Goal: Check status: Check status

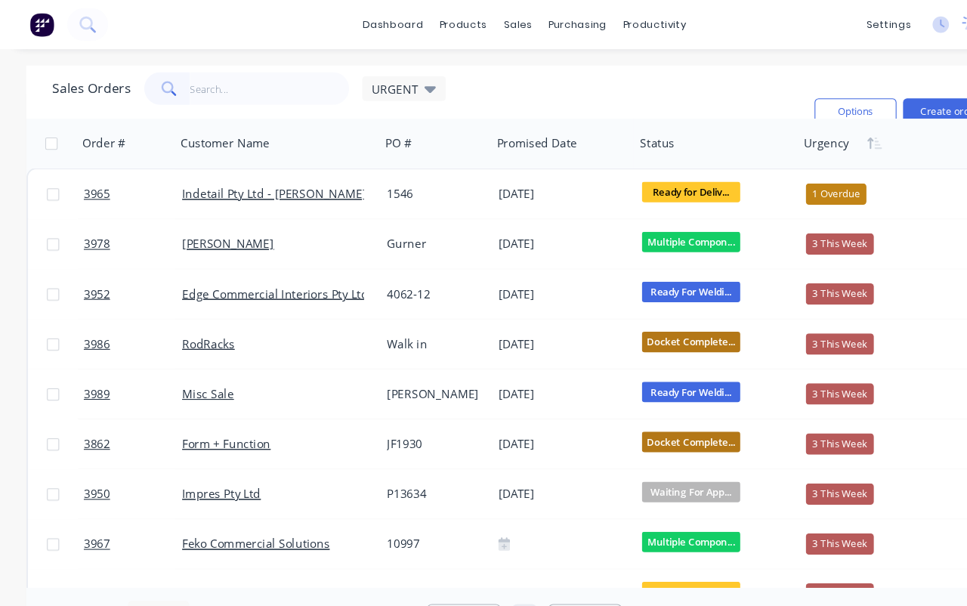
type input "3"
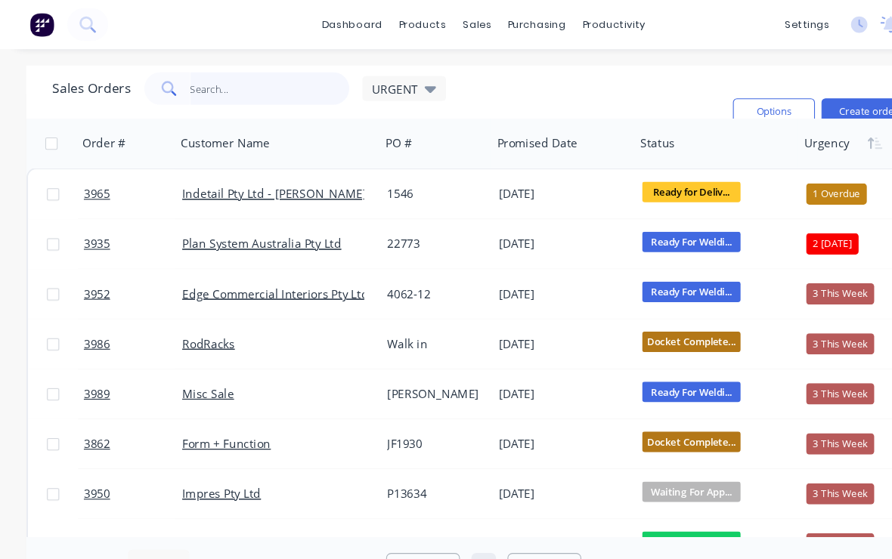
click at [228, 81] on input "text" at bounding box center [248, 81] width 147 height 30
type input "3967"
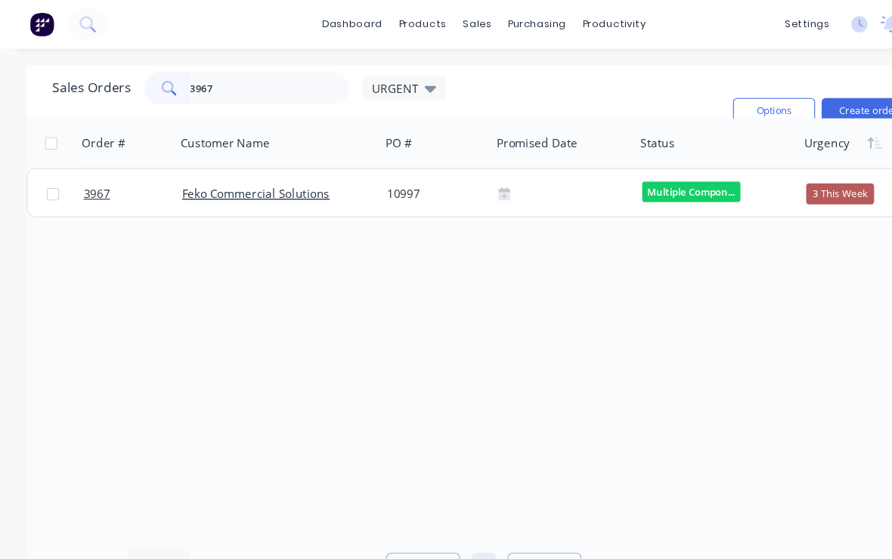
click at [90, 184] on span "3967" at bounding box center [89, 179] width 24 height 15
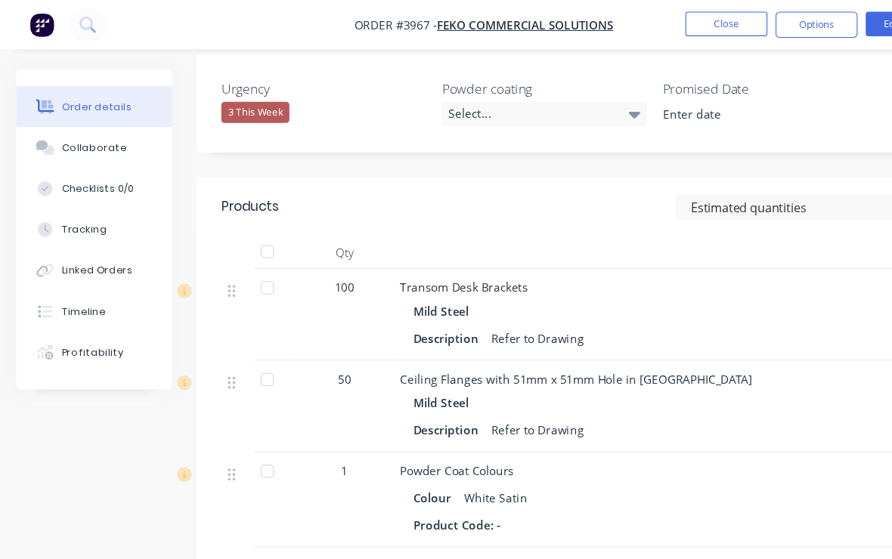
scroll to position [412, 0]
click at [251, 336] on div at bounding box center [246, 351] width 30 height 30
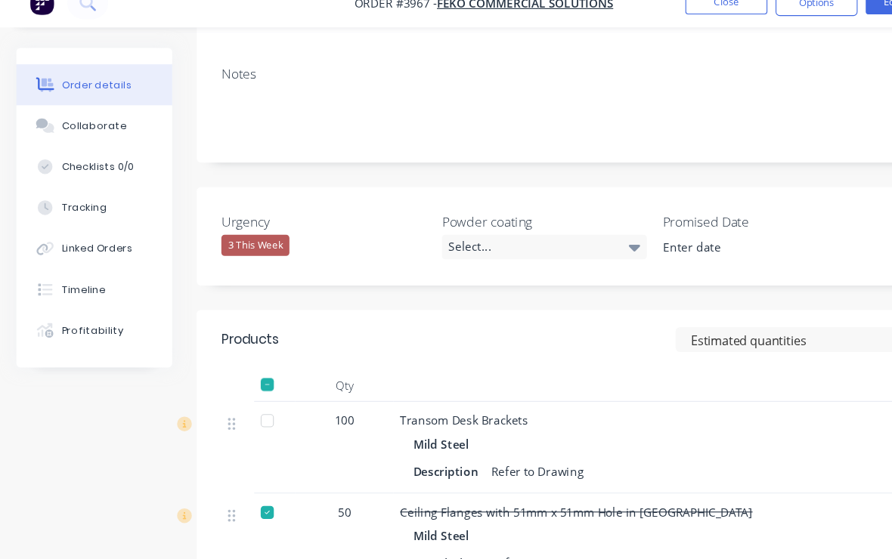
scroll to position [305, 0]
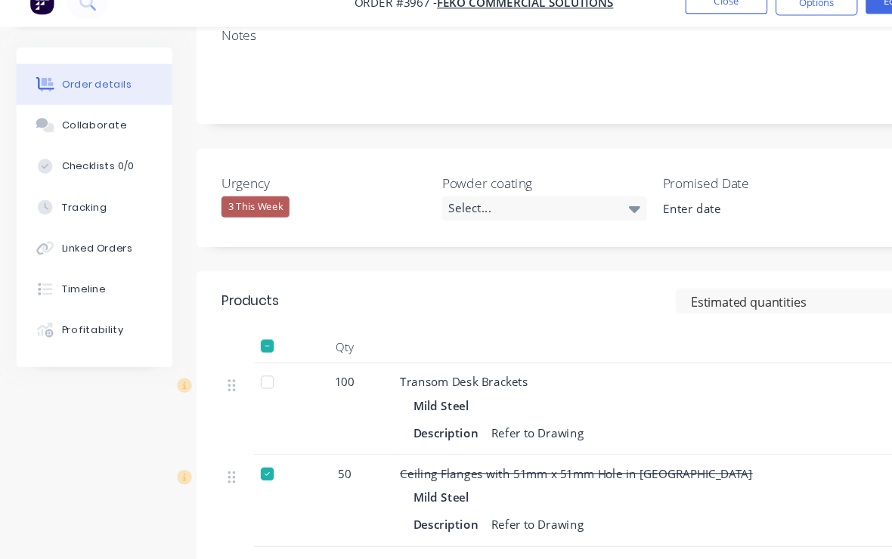
click at [451, 450] on span "Ceiling Flanges with 51mm x 51mm Hole in Centre" at bounding box center [531, 457] width 325 height 14
click at [410, 468] on div "Mild Steel" at bounding box center [409, 479] width 57 height 22
click at [415, 449] on div "Ceiling Flanges with 51mm x 51mm Hole in Centre" at bounding box center [665, 457] width 592 height 16
click at [414, 450] on span "Ceiling Flanges with 51mm x 51mm Hole in Centre" at bounding box center [531, 457] width 325 height 14
click at [417, 450] on span "Ceiling Flanges with 51mm x 51mm Hole in Centre" at bounding box center [531, 457] width 325 height 14
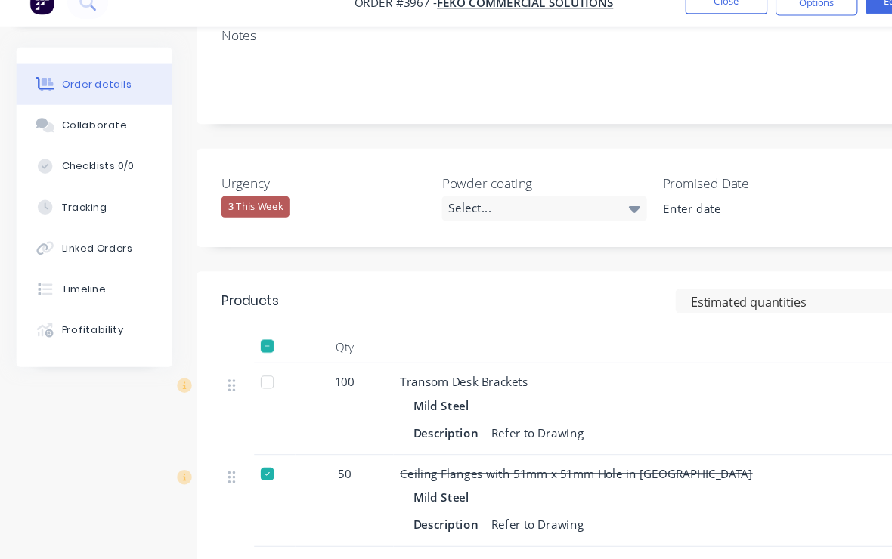
click at [422, 450] on span "Ceiling Flanges with 51mm x 51mm Hole in Centre" at bounding box center [531, 457] width 325 height 14
click at [410, 468] on div "Mild Steel" at bounding box center [409, 479] width 57 height 22
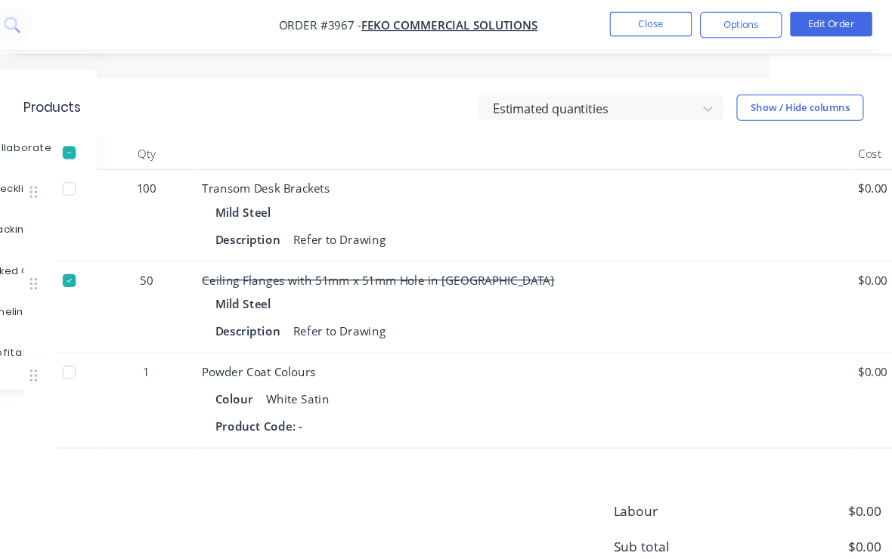
scroll to position [458, 113]
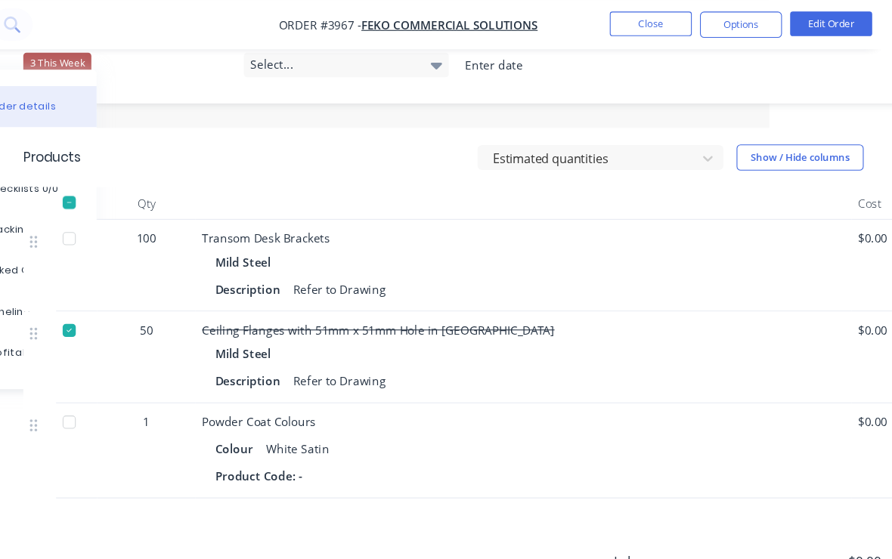
click at [119, 289] on div at bounding box center [134, 304] width 30 height 30
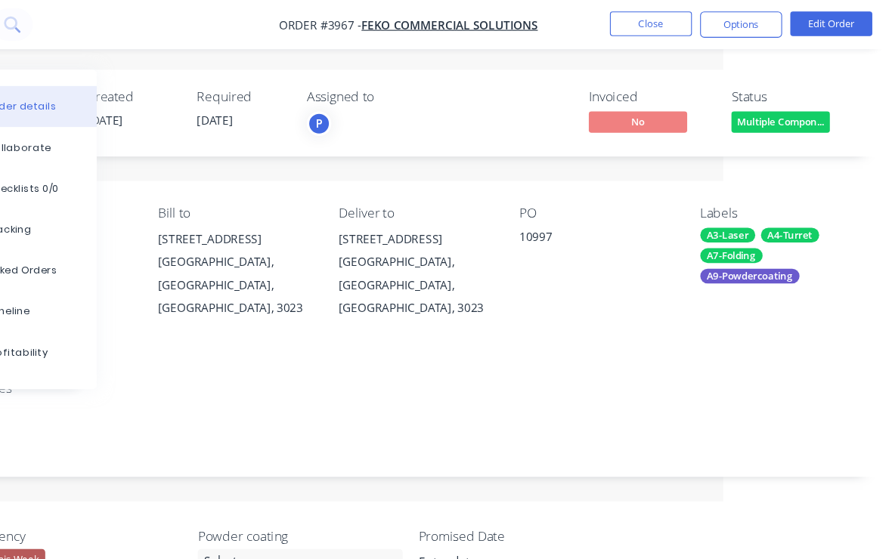
scroll to position [0, 227]
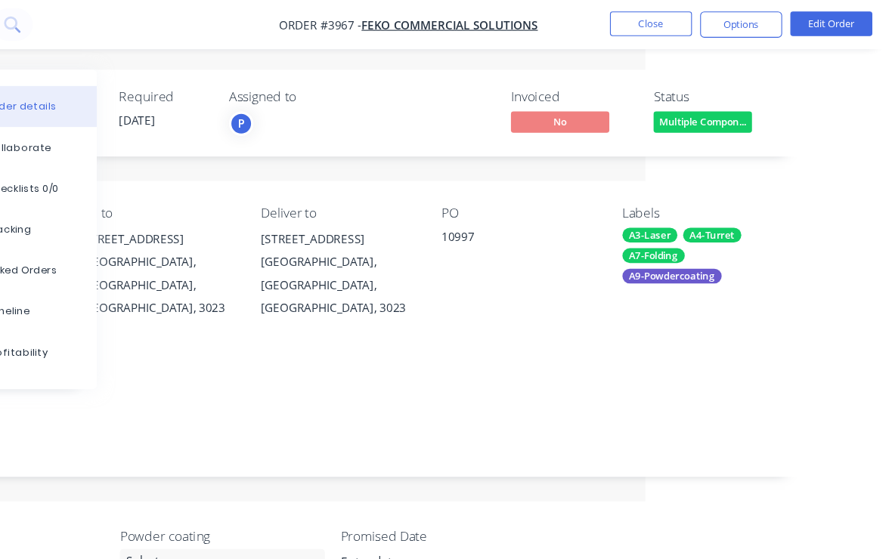
click at [632, 23] on button "Close" at bounding box center [670, 22] width 76 height 23
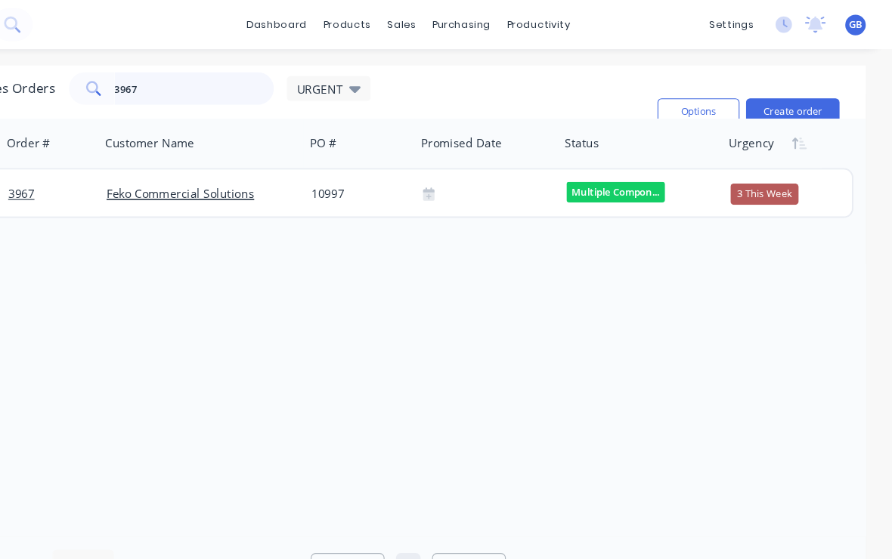
click at [187, 80] on input "3967" at bounding box center [248, 81] width 147 height 30
type input "3"
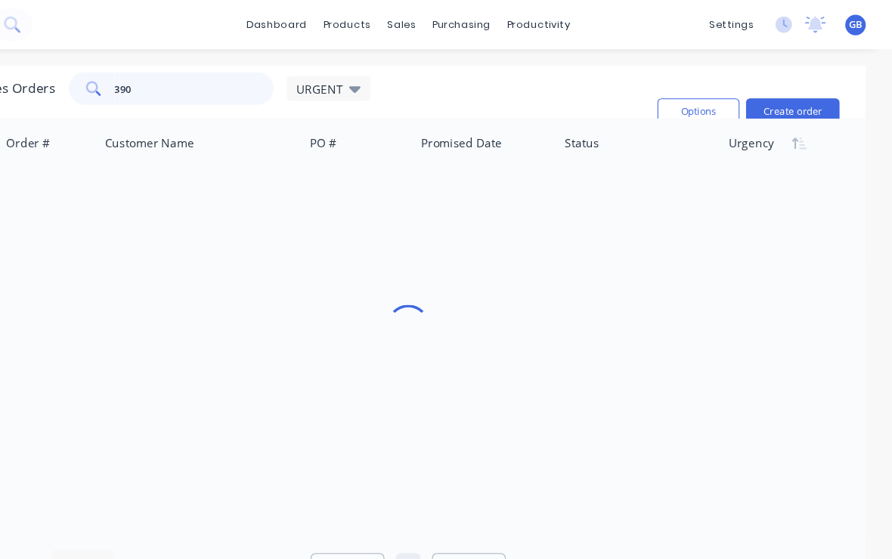
type input "3900"
